Goal: Task Accomplishment & Management: Use online tool/utility

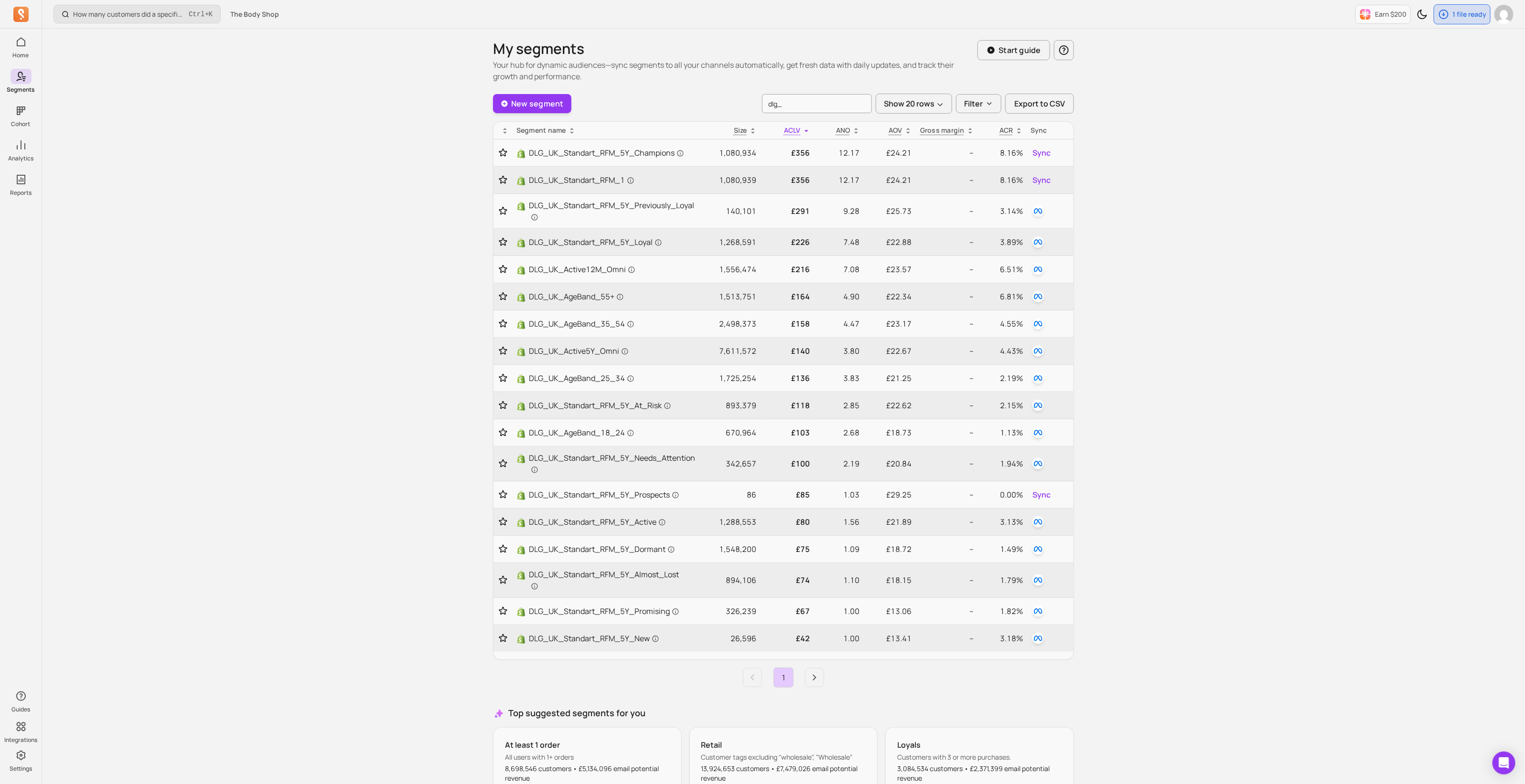
click at [802, 109] on input "dlg_" at bounding box center [816, 104] width 110 height 19
click at [811, 675] on icon "Next page" at bounding box center [814, 677] width 11 height 11
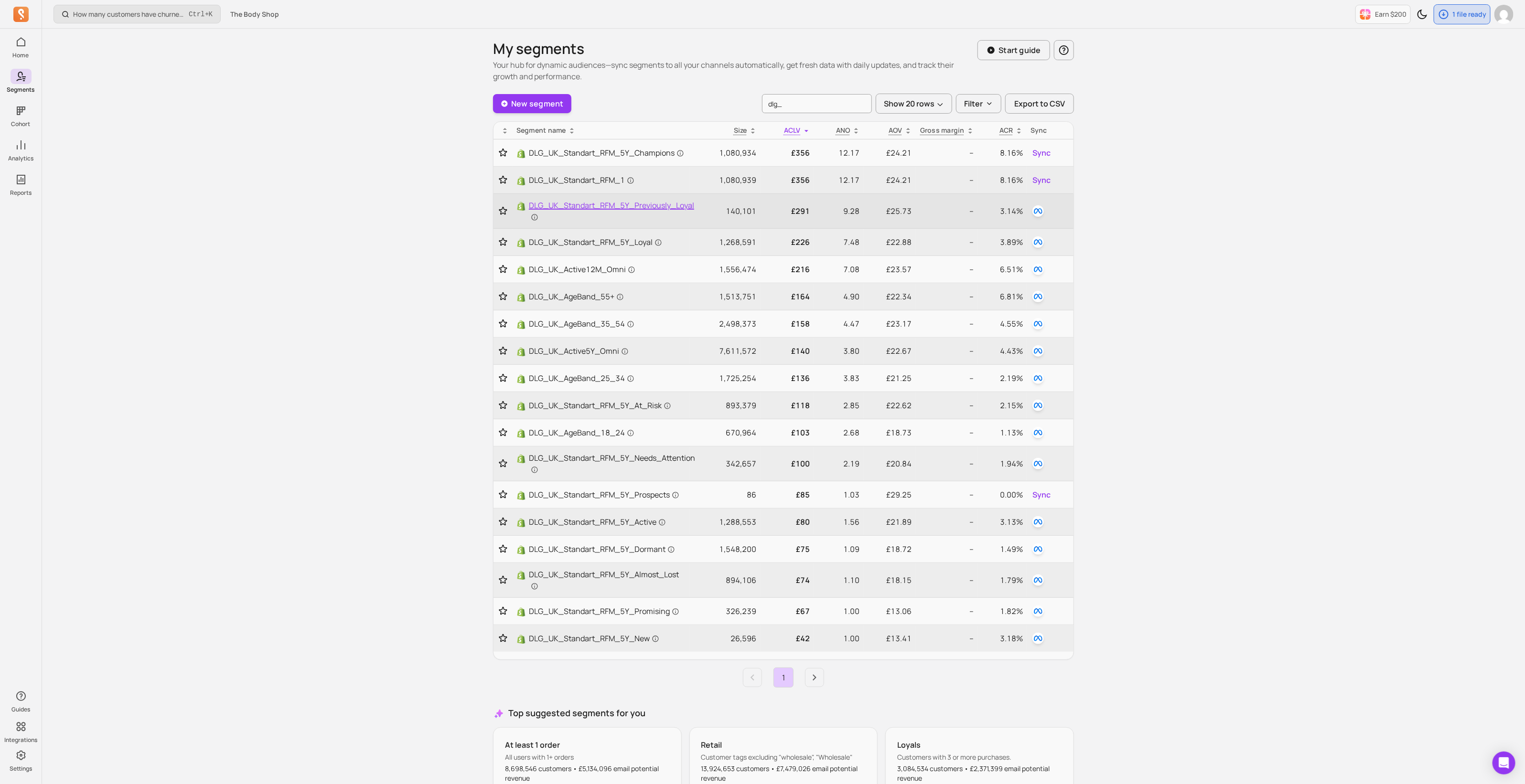
drag, startPoint x: 541, startPoint y: 101, endPoint x: 622, endPoint y: 206, distance: 132.6
click at [542, 100] on link "New segment" at bounding box center [532, 104] width 78 height 19
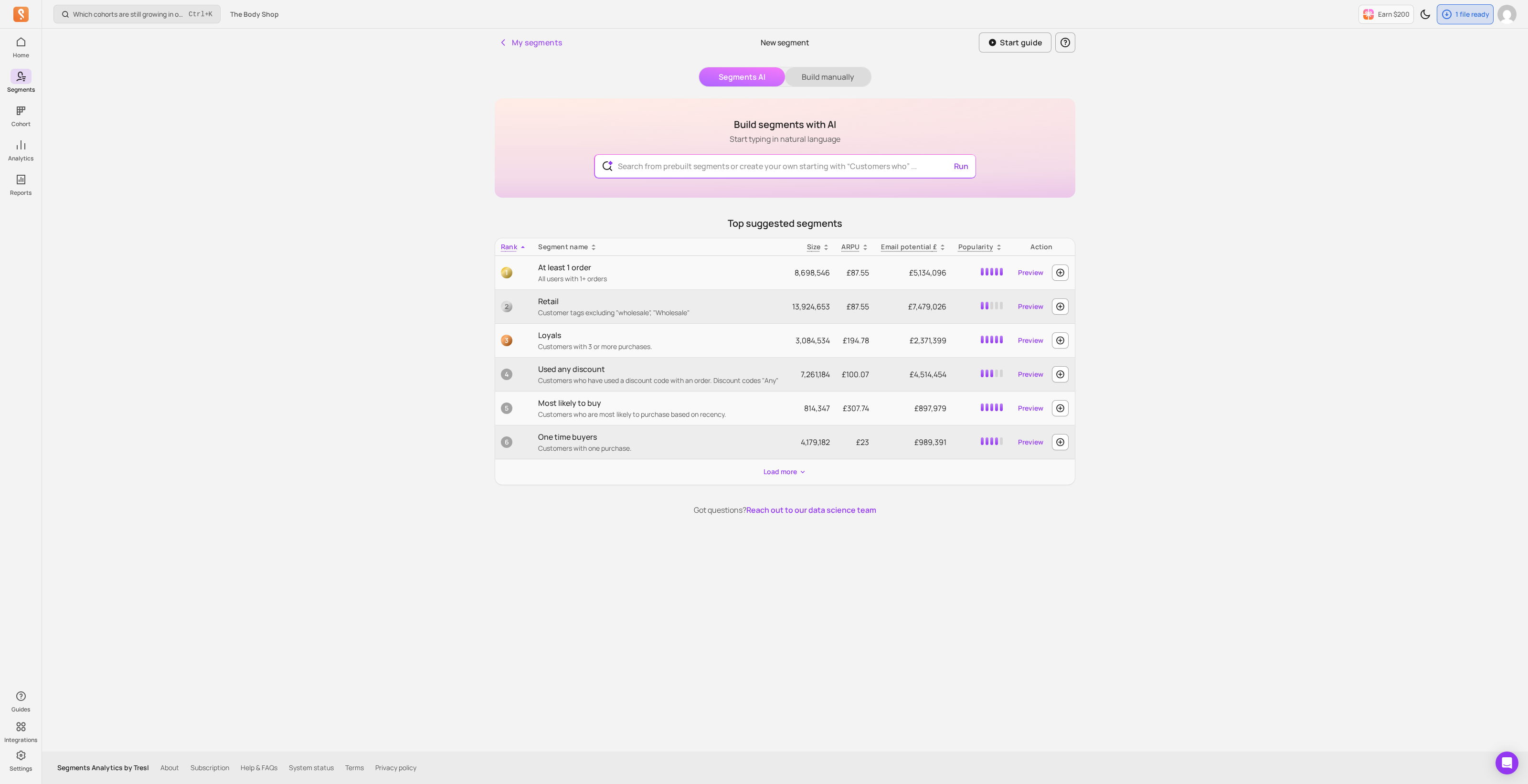
click at [809, 71] on button "Build manually" at bounding box center [827, 77] width 86 height 19
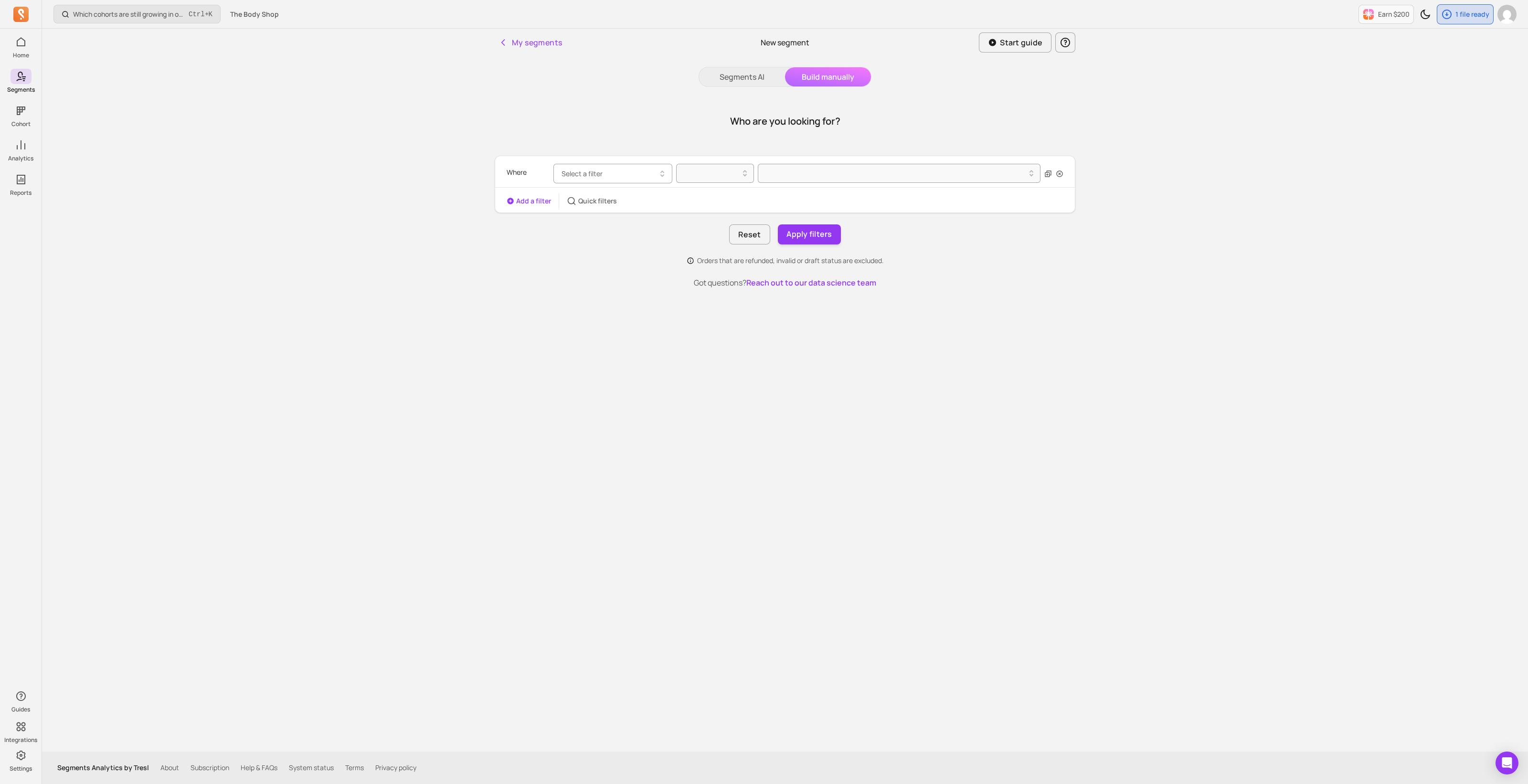
click at [626, 170] on button "Select a filter" at bounding box center [613, 173] width 119 height 20
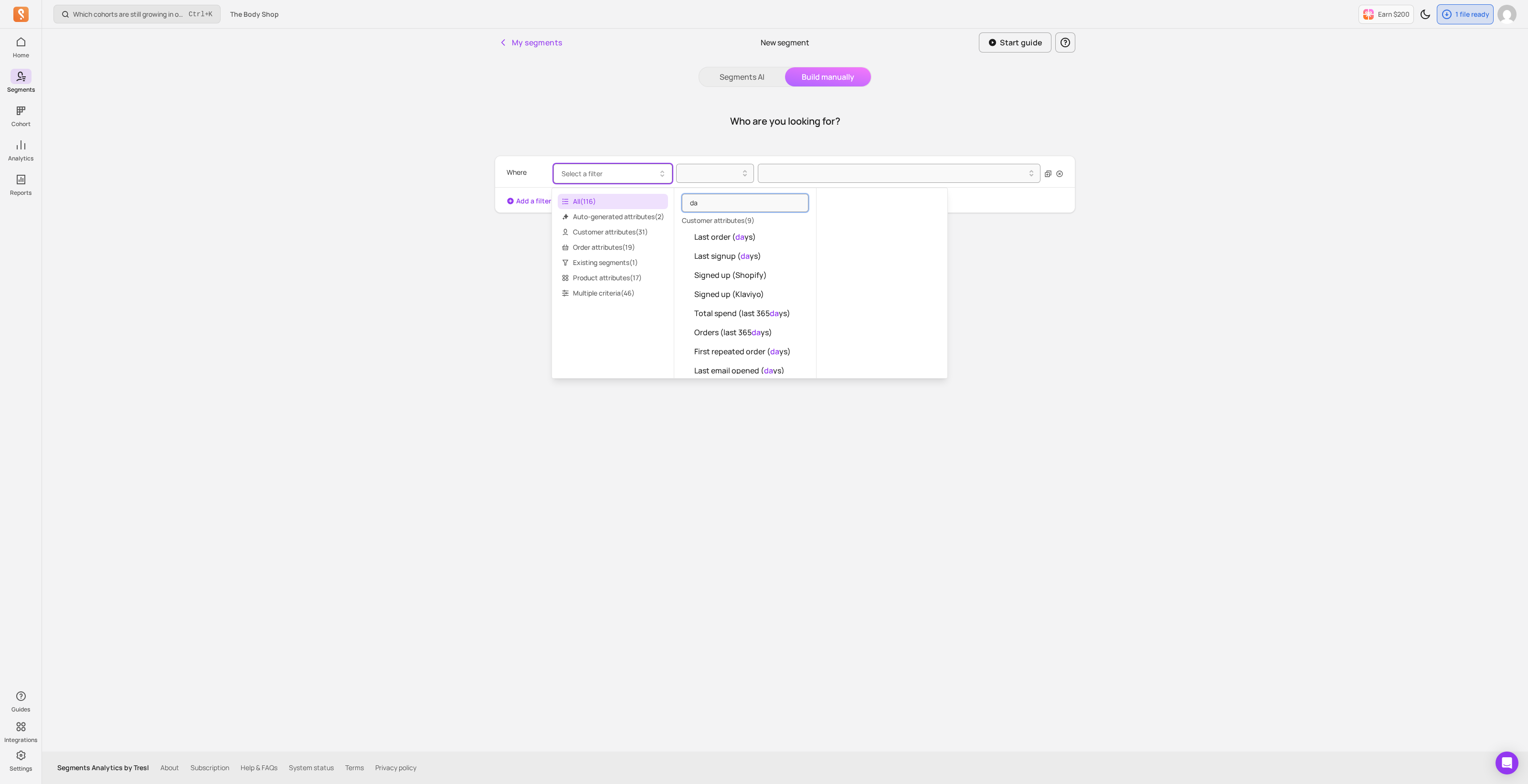
type input "d"
type input "o"
type input "d"
click at [717, 237] on button "RFM" at bounding box center [745, 237] width 142 height 19
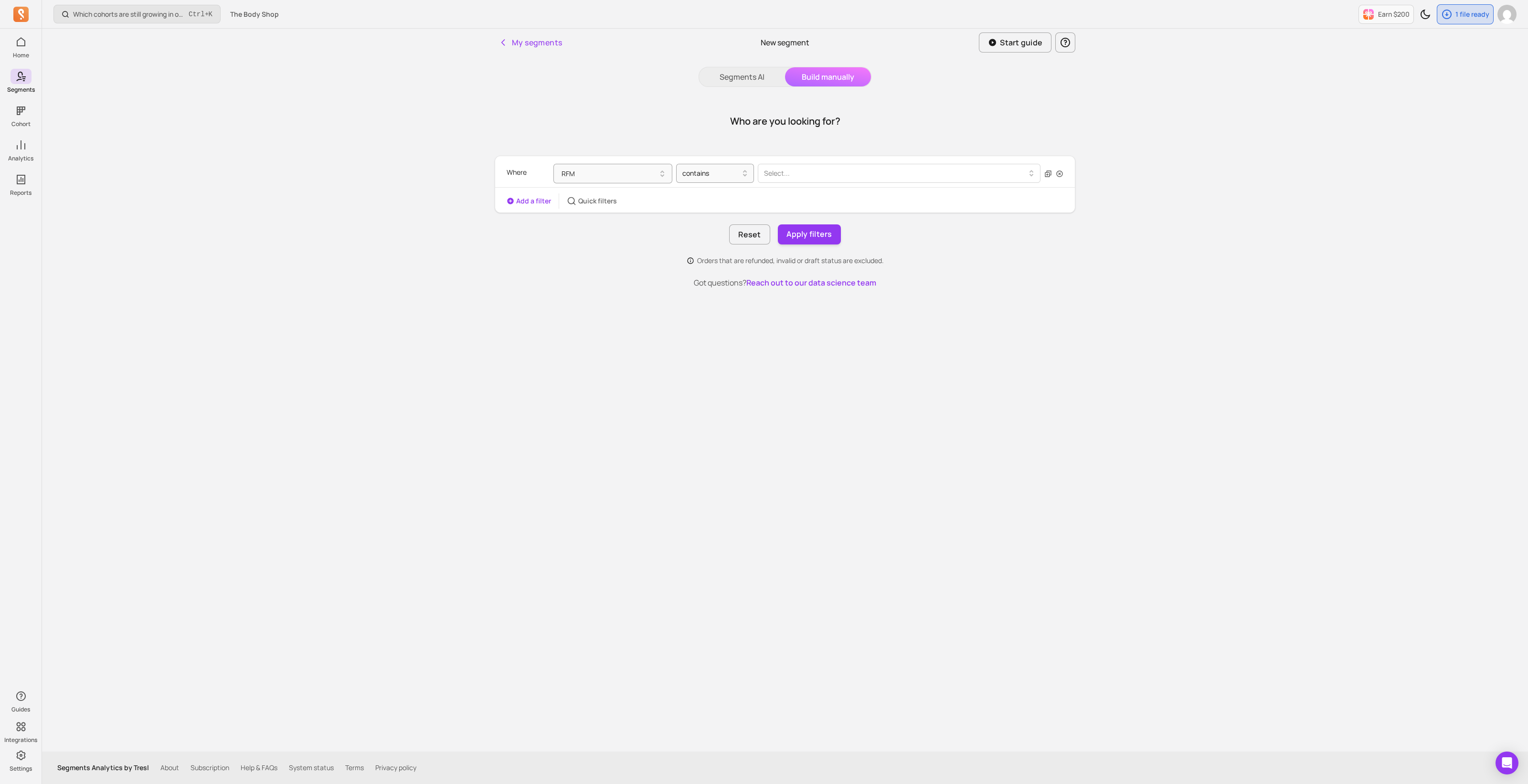
click at [788, 166] on div "Select..." at bounding box center [895, 173] width 272 height 15
